Goal: Check status

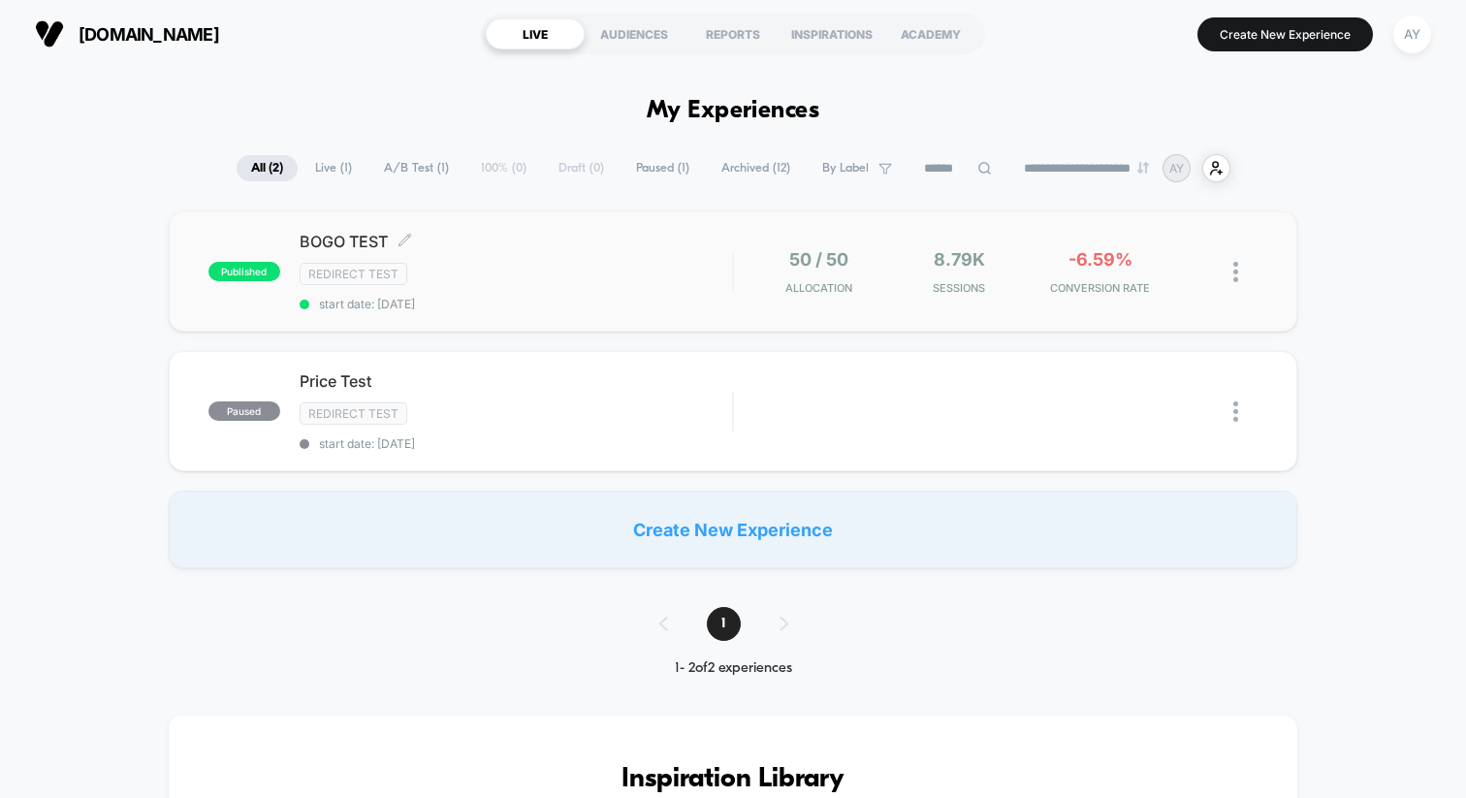
click at [690, 298] on span "start date: [DATE]" at bounding box center [516, 304] width 432 height 15
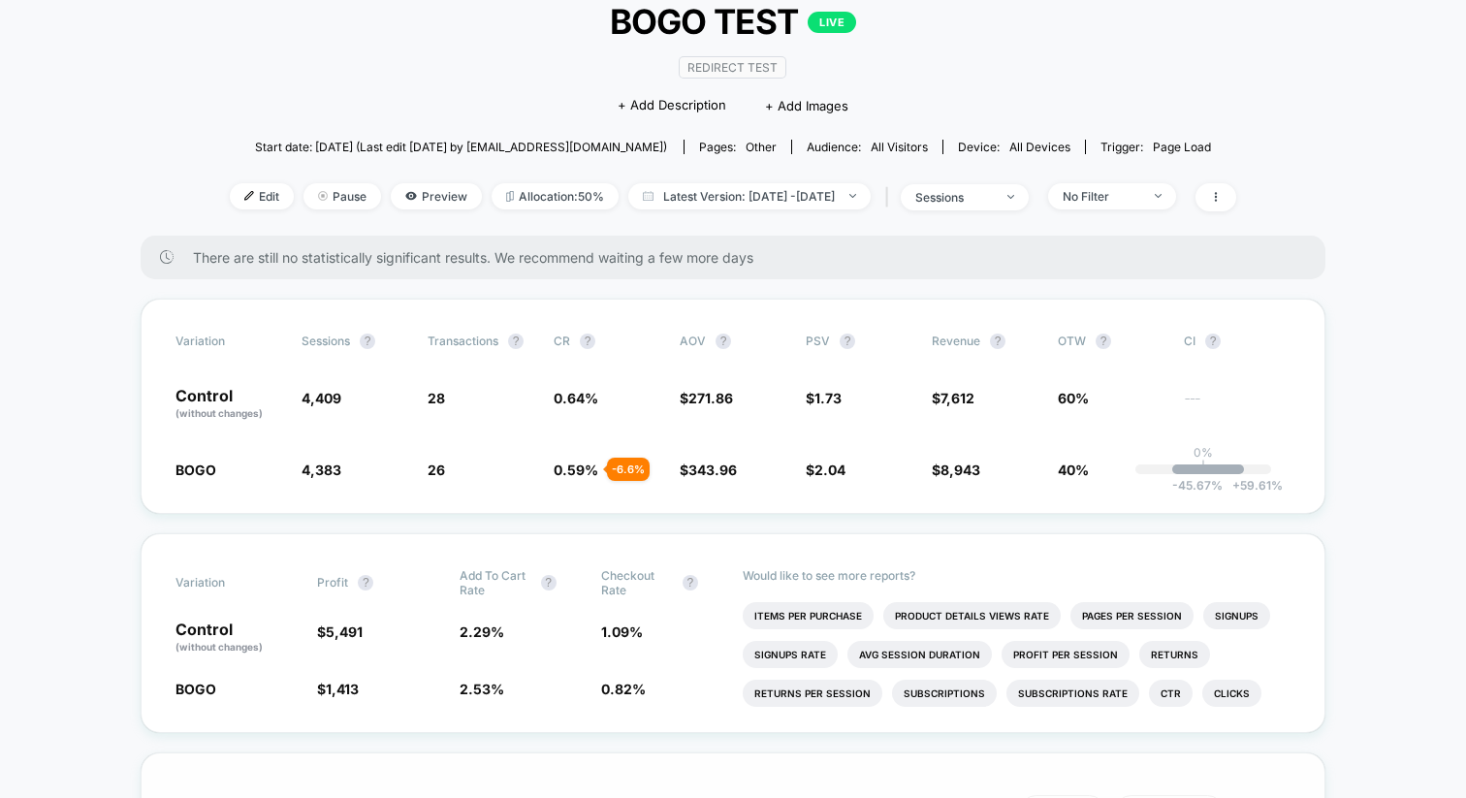
scroll to position [30, 0]
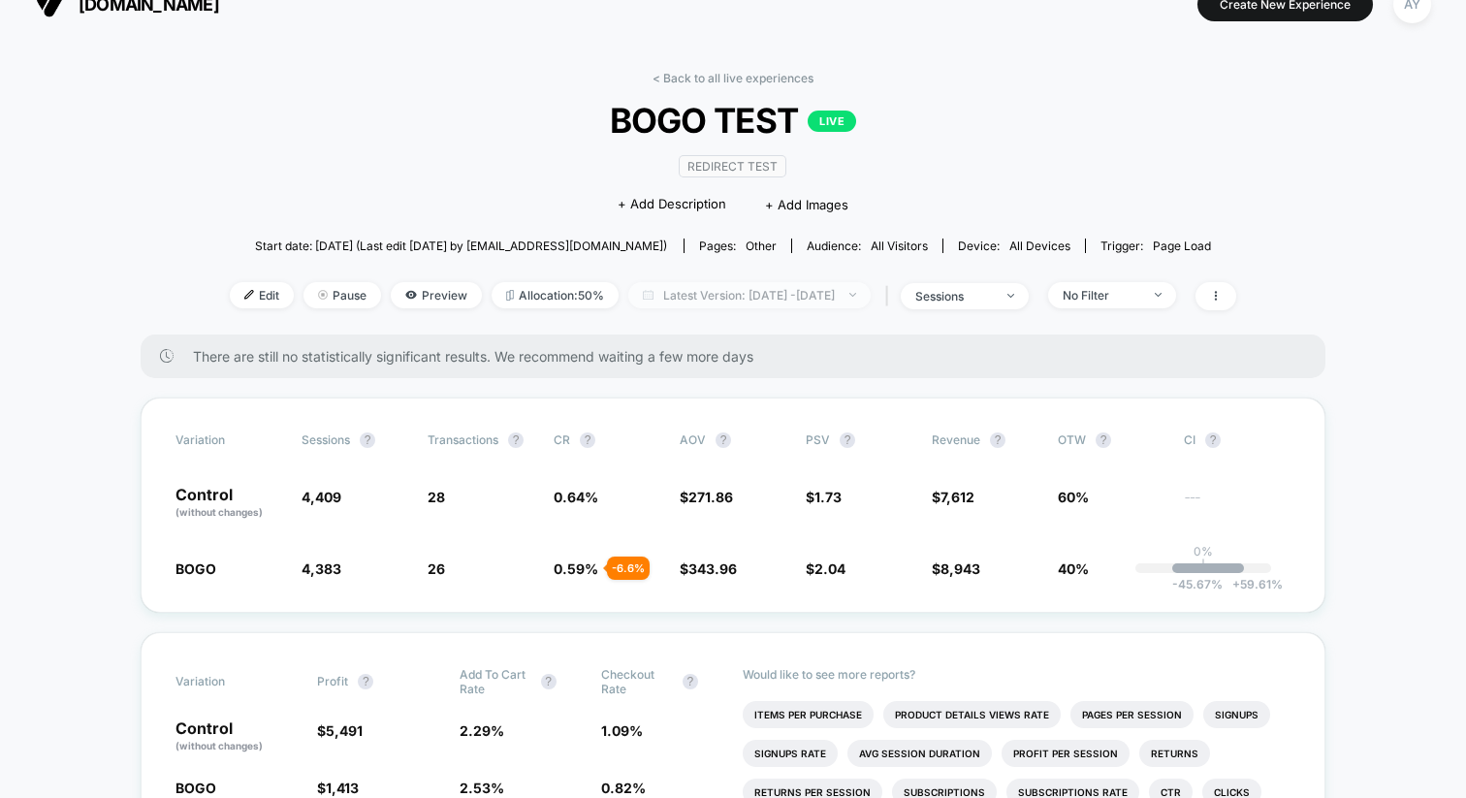
click at [760, 298] on span "Latest Version: [DATE] - [DATE]" at bounding box center [749, 295] width 242 height 26
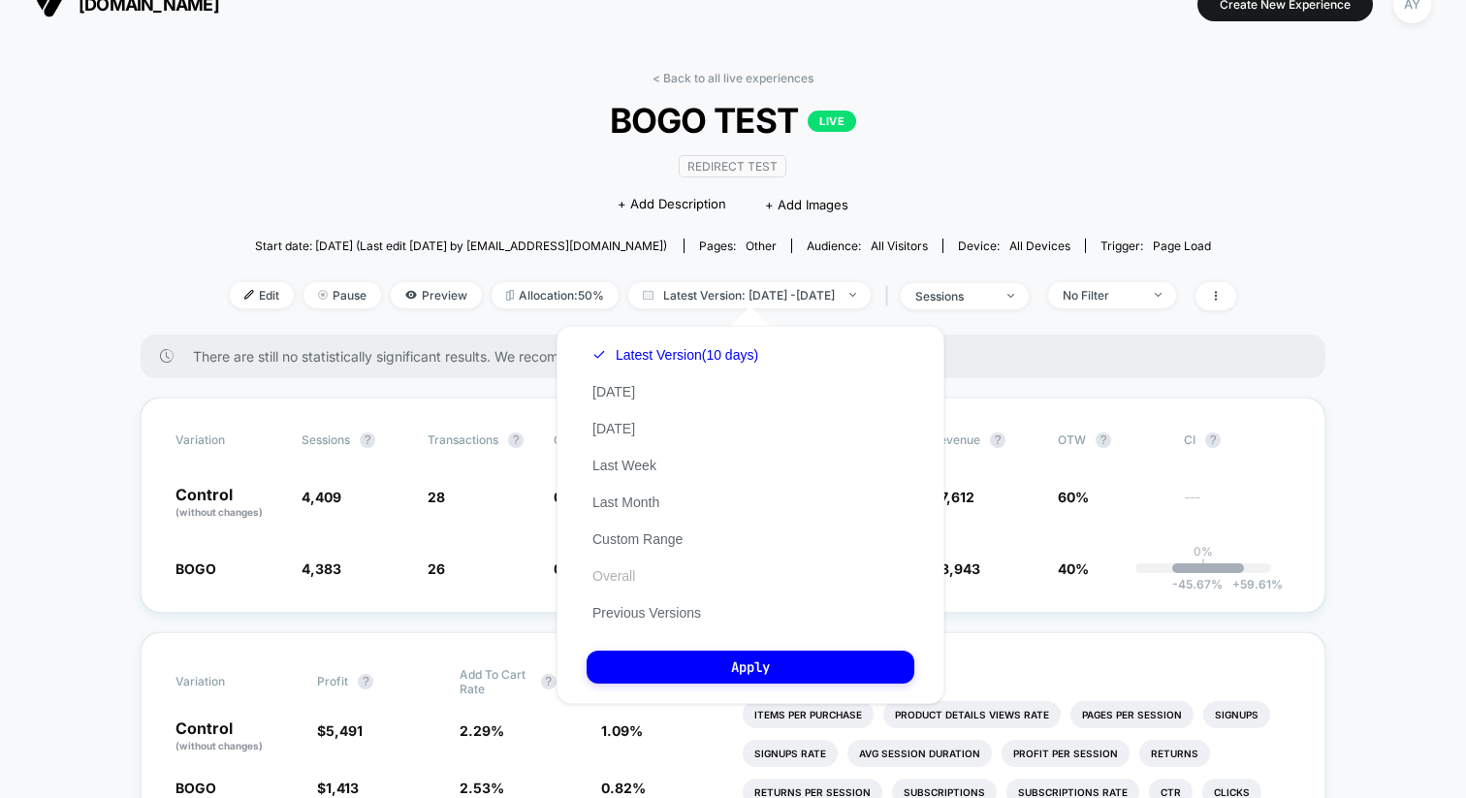
click at [631, 579] on button "Overall" at bounding box center [614, 575] width 54 height 17
click at [641, 648] on div "Latest Version (10 days) [DATE] [DATE] Last Week Last Month Custom Range Overal…" at bounding box center [751, 515] width 388 height 378
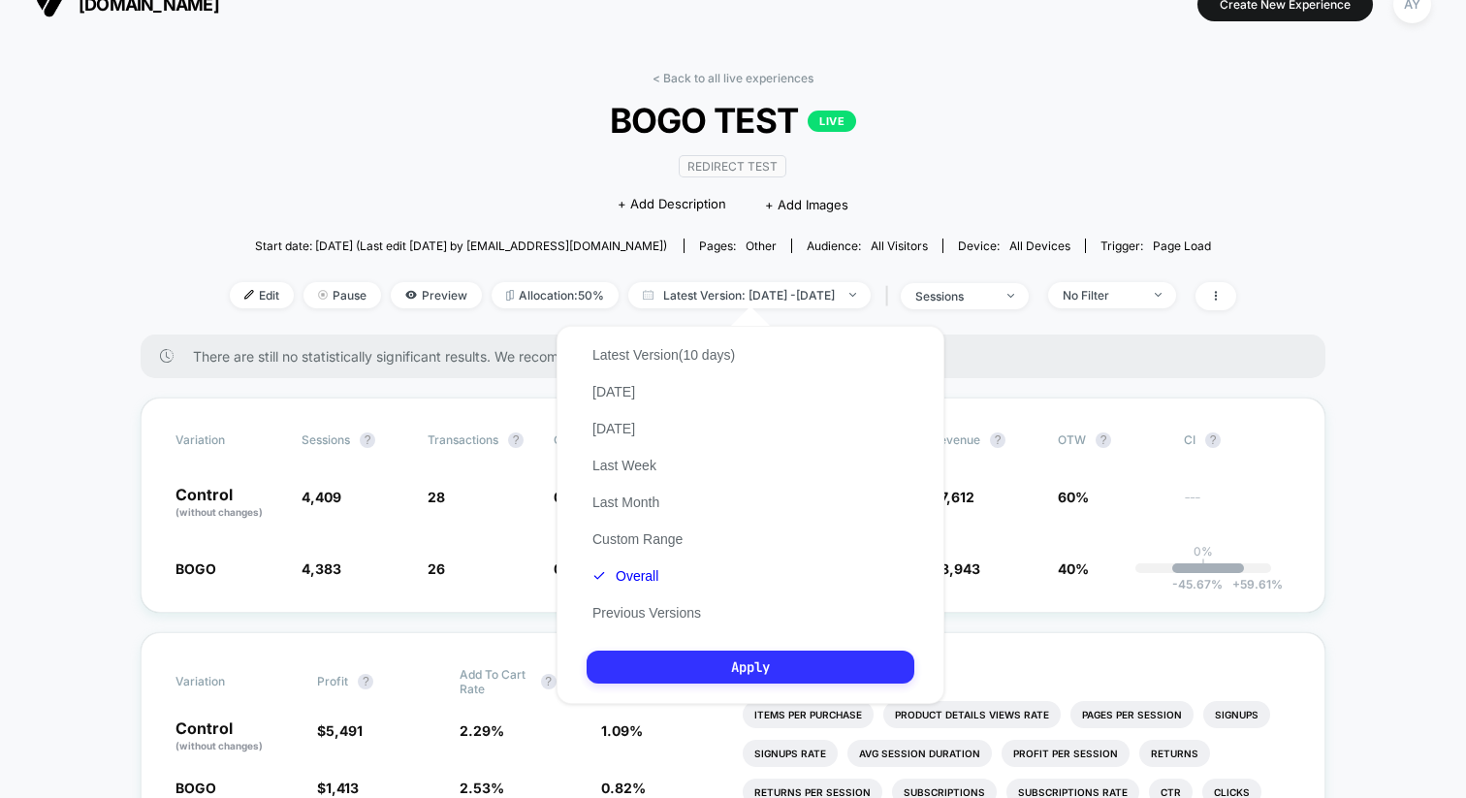
click at [641, 660] on button "Apply" at bounding box center [751, 667] width 328 height 33
